Goal: Information Seeking & Learning: Stay updated

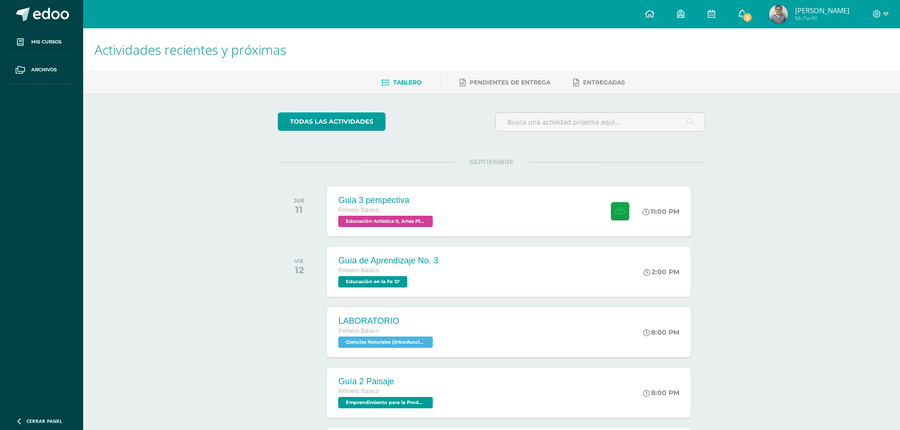
click at [757, 14] on link "3" at bounding box center [742, 14] width 30 height 28
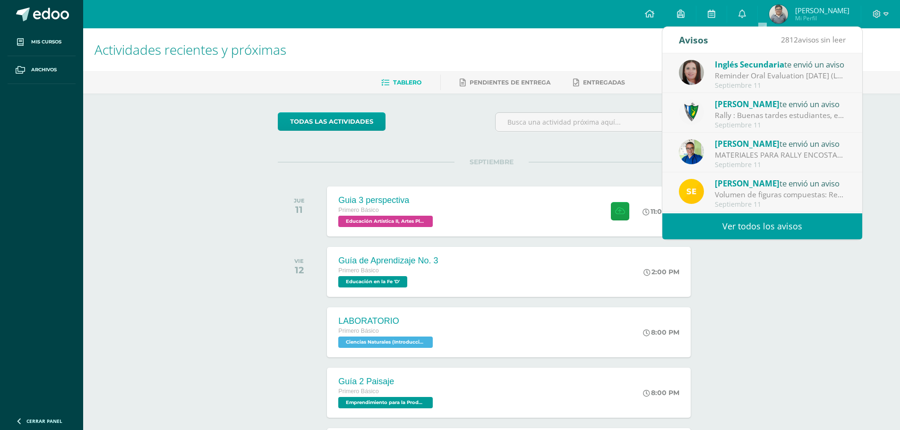
click at [750, 104] on span "[PERSON_NAME]" at bounding box center [746, 104] width 65 height 11
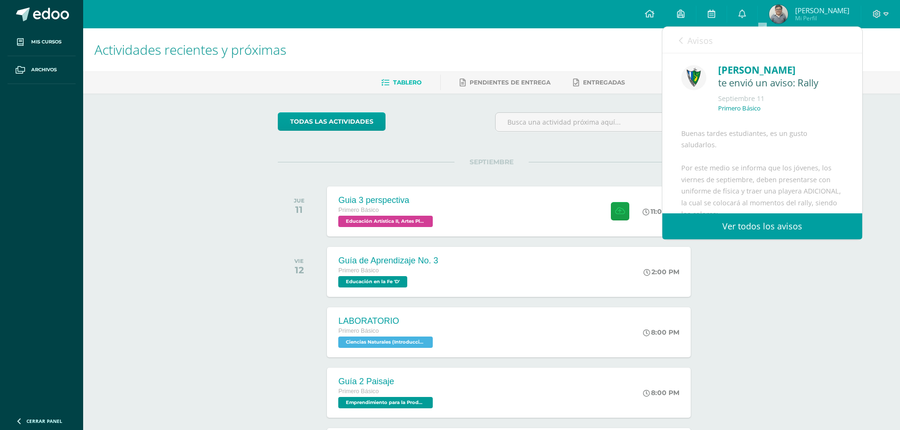
scroll to position [94, 0]
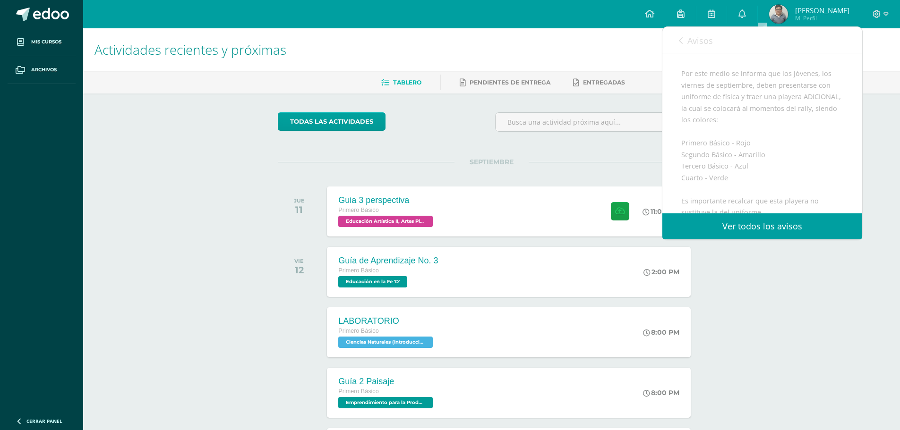
click at [694, 46] on span "Avisos" at bounding box center [699, 40] width 25 height 11
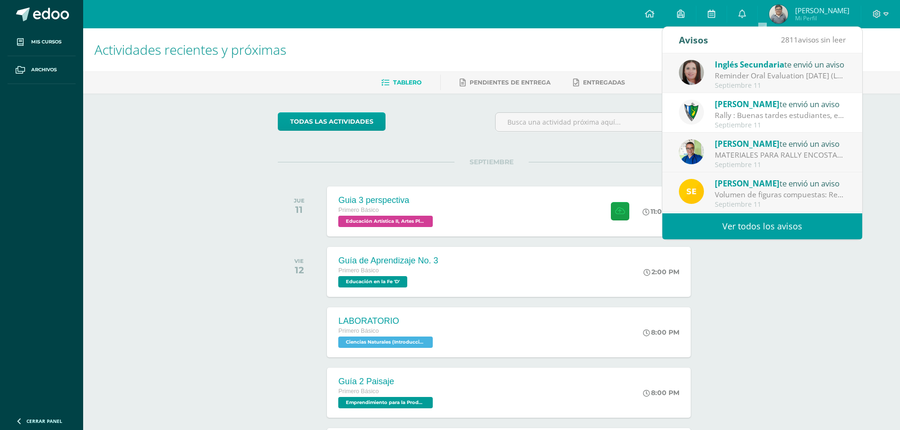
click at [742, 158] on div "MATERIALES PARA RALLY ENCOSTALADOS: Buena tardes estimados padres de familia y …" at bounding box center [779, 155] width 131 height 11
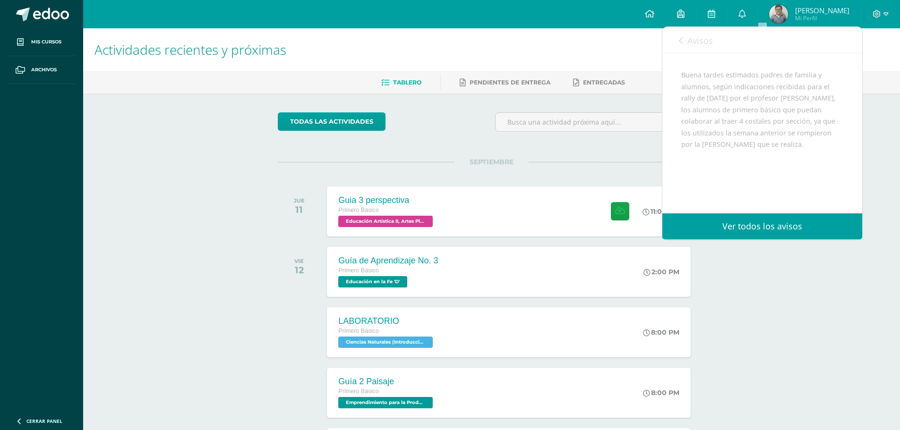
scroll to position [47, 0]
drag, startPoint x: 799, startPoint y: 161, endPoint x: 832, endPoint y: 177, distance: 35.9
click at [832, 177] on div "Buena tardes estimados padres de familia y alumnos, según indicaciones recibida…" at bounding box center [762, 166] width 162 height 150
click at [831, 178] on div "Buena tardes estimados padres de familia y alumnos, según indicaciones recibida…" at bounding box center [762, 166] width 162 height 150
click at [690, 45] on span "Avisos" at bounding box center [699, 40] width 25 height 11
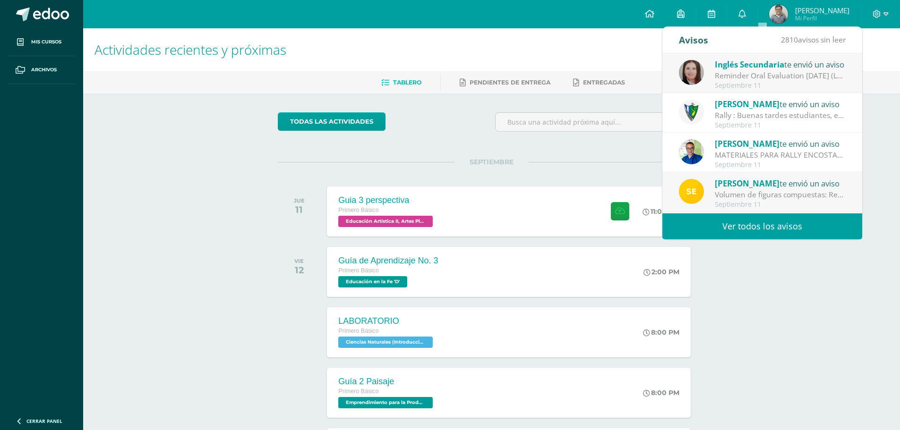
click at [761, 186] on div "[PERSON_NAME] te envió un aviso" at bounding box center [779, 183] width 131 height 12
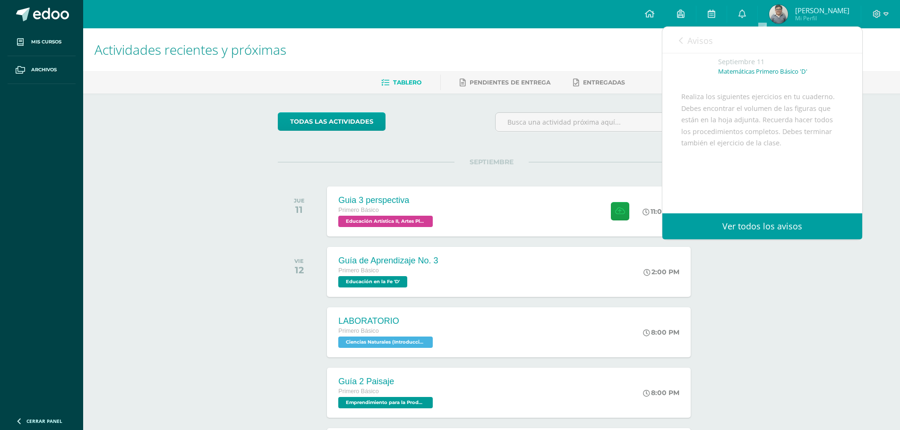
click at [696, 44] on span "Avisos" at bounding box center [699, 40] width 25 height 11
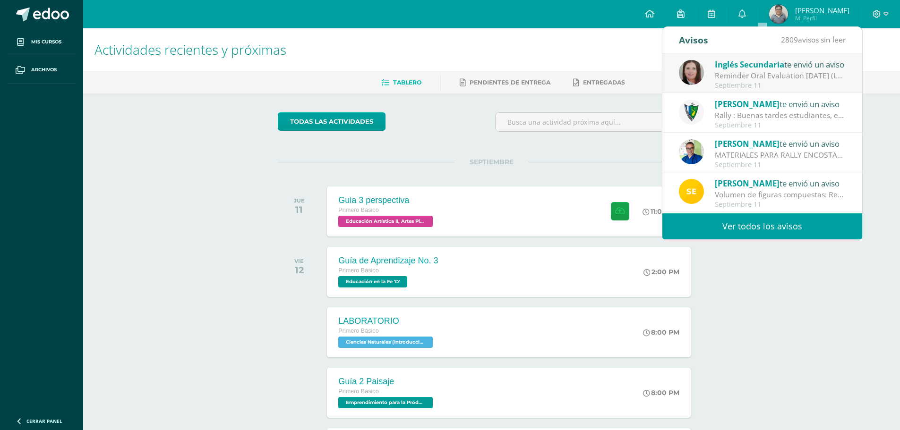
click at [739, 75] on div "Reminder Oral Evaluation [DATE] (L3 Miss [PERSON_NAME]): Hi guys! I remind you …" at bounding box center [779, 75] width 131 height 11
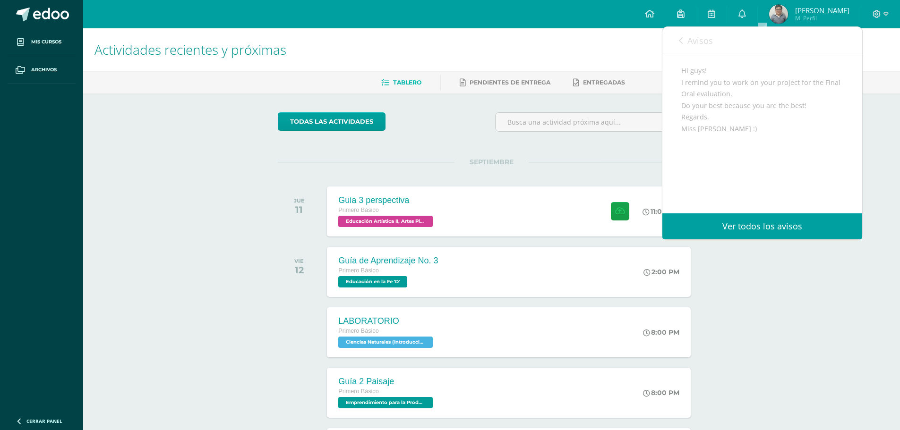
scroll to position [104, 0]
click at [697, 47] on link "Avisos" at bounding box center [696, 40] width 34 height 27
